Goal: Use online tool/utility: Utilize a website feature to perform a specific function

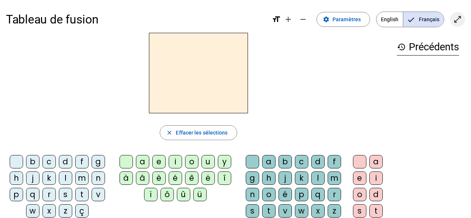
click at [459, 20] on mat-icon "open_in_full" at bounding box center [457, 19] width 9 height 9
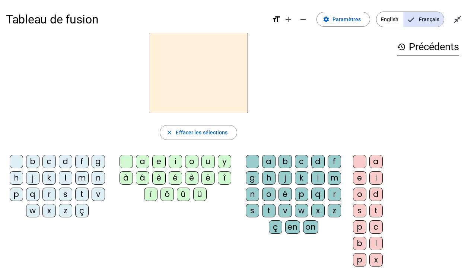
click at [82, 194] on div "t" at bounding box center [81, 194] width 13 height 13
click at [159, 161] on div "e" at bounding box center [158, 161] width 13 height 13
click at [63, 161] on div "d" at bounding box center [65, 161] width 13 height 13
click at [84, 176] on div "m" at bounding box center [81, 177] width 13 height 13
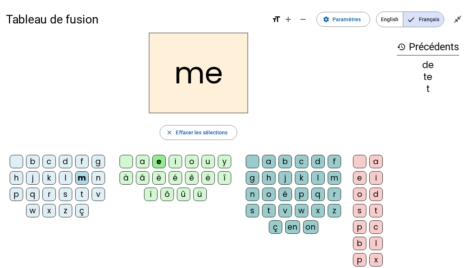
click at [142, 162] on div "a" at bounding box center [142, 161] width 13 height 13
click at [317, 178] on div "l" at bounding box center [317, 177] width 13 height 13
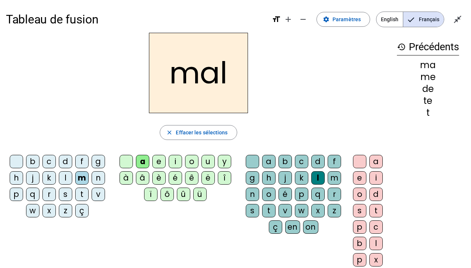
click at [176, 159] on div "i" at bounding box center [175, 161] width 13 height 13
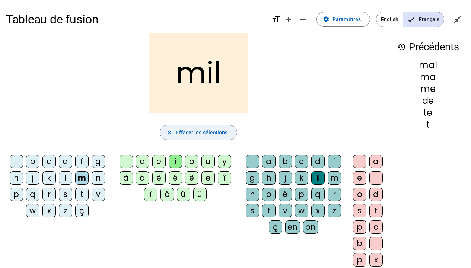
click at [213, 131] on span "Effacer les sélections" at bounding box center [202, 132] width 52 height 9
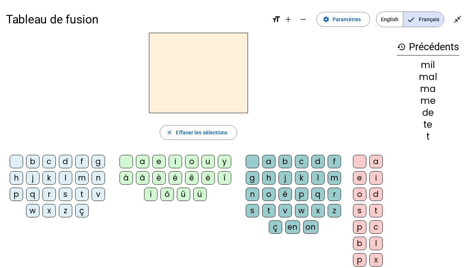
click at [142, 159] on div "a" at bounding box center [142, 161] width 13 height 13
click at [333, 177] on div "m" at bounding box center [334, 177] width 13 height 13
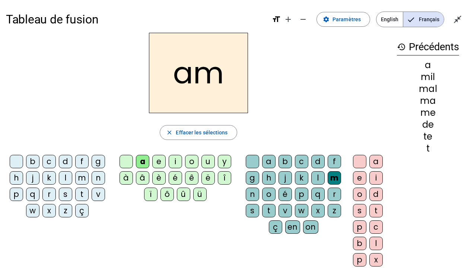
click at [375, 174] on div "i" at bounding box center [376, 177] width 13 height 13
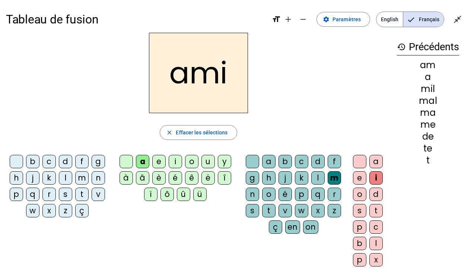
click at [188, 75] on h2 "ami" at bounding box center [198, 73] width 99 height 80
click at [212, 135] on span "Effacer les sélections" at bounding box center [202, 132] width 52 height 9
